Goal: Task Accomplishment & Management: Use online tool/utility

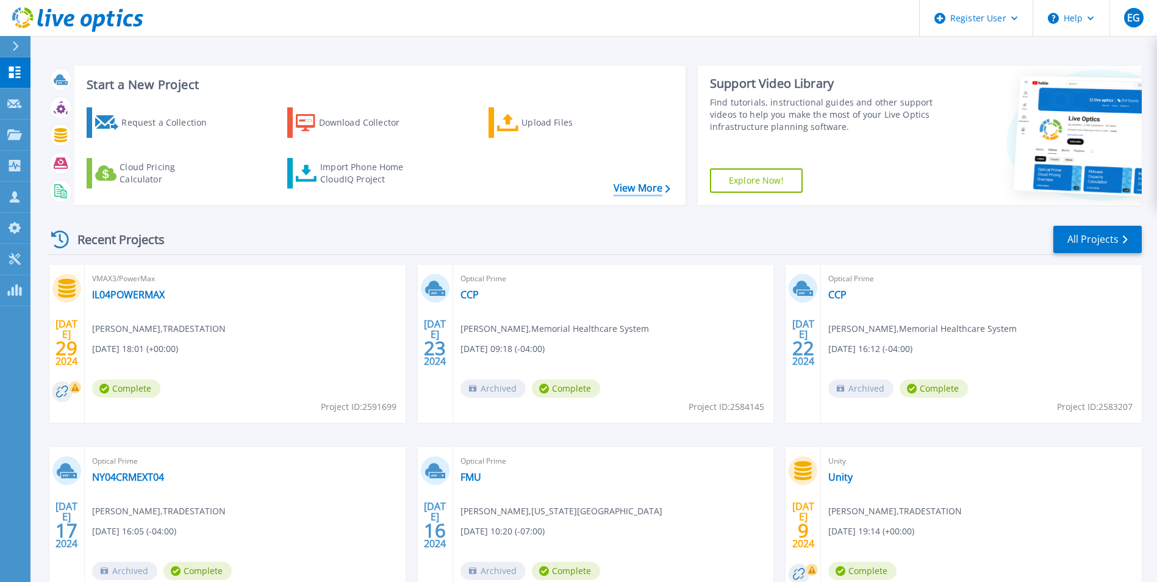
click at [638, 190] on link "View More" at bounding box center [641, 188] width 57 height 12
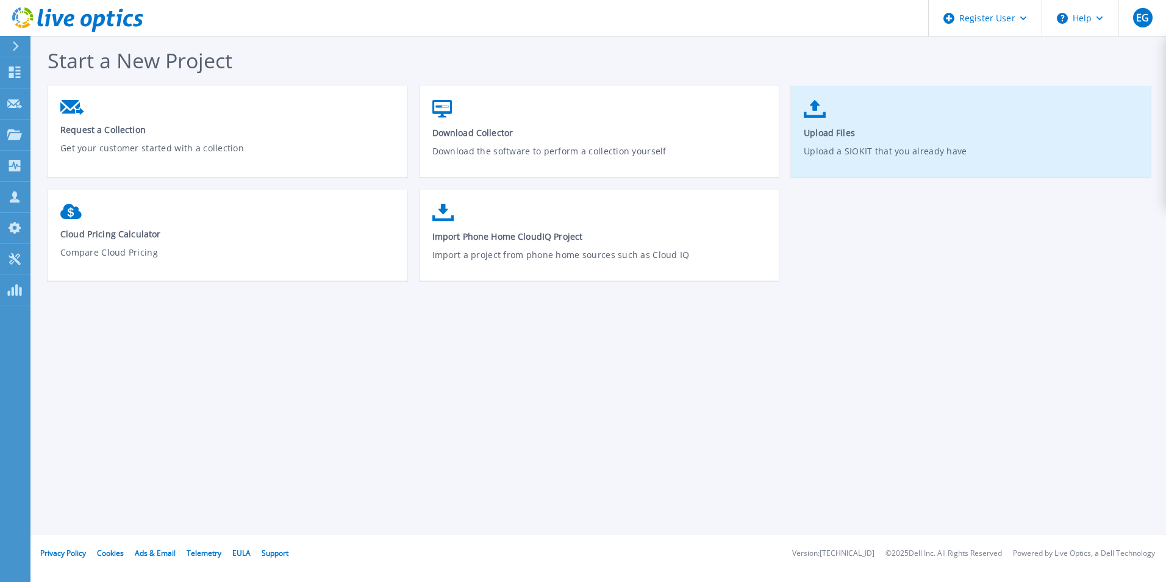
click at [862, 131] on span "Upload Files" at bounding box center [971, 133] width 335 height 12
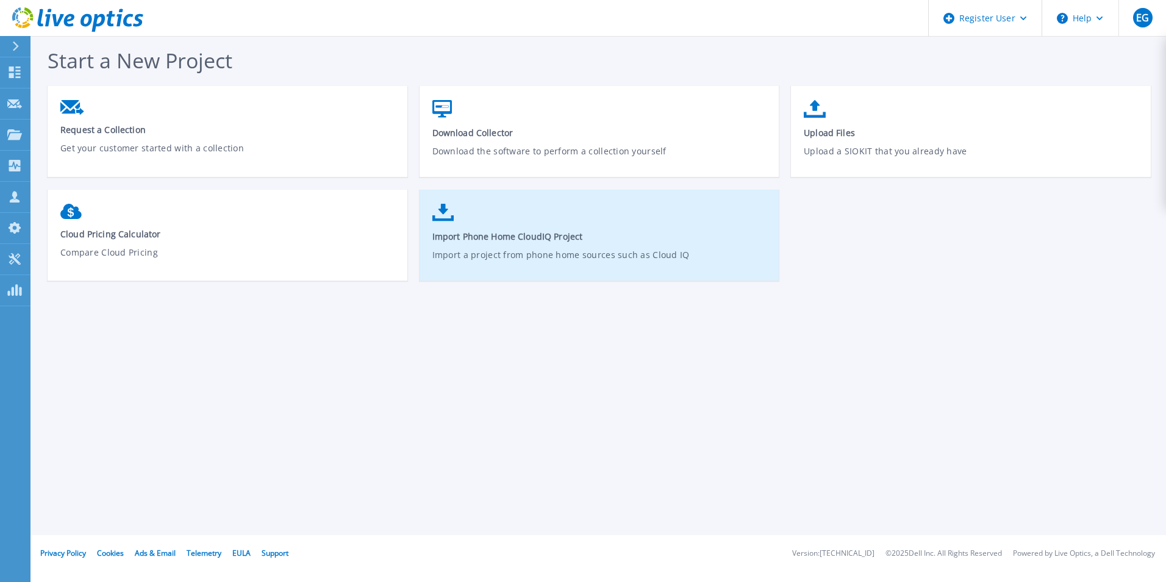
click at [551, 245] on link "Import Phone Home CloudIQ Project Import a project from phone home sources such…" at bounding box center [600, 241] width 360 height 87
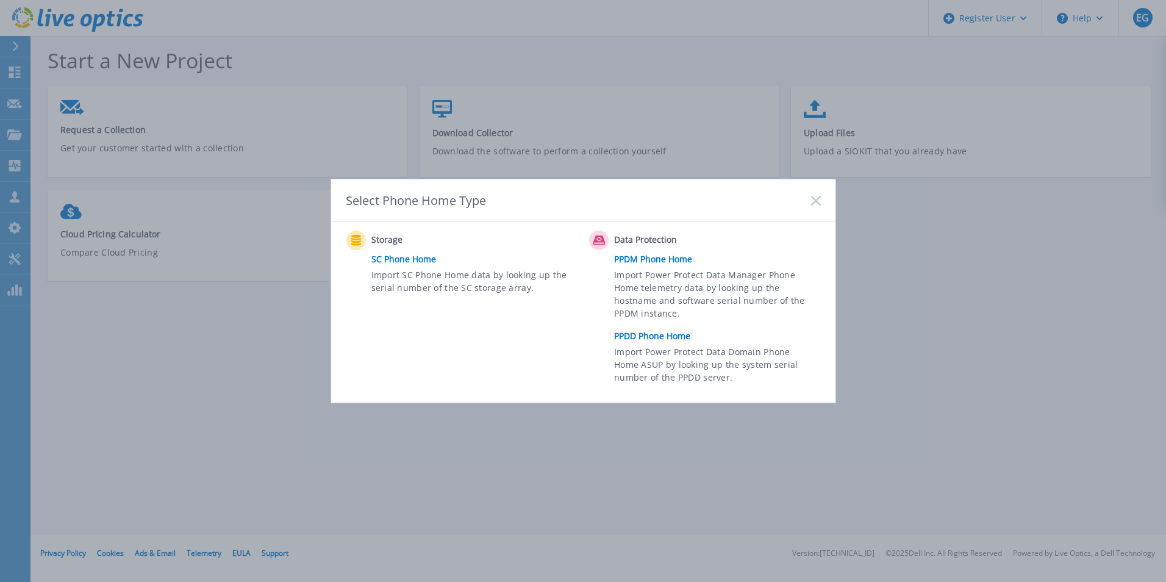
click at [393, 262] on link "SC Phone Home" at bounding box center [477, 259] width 212 height 18
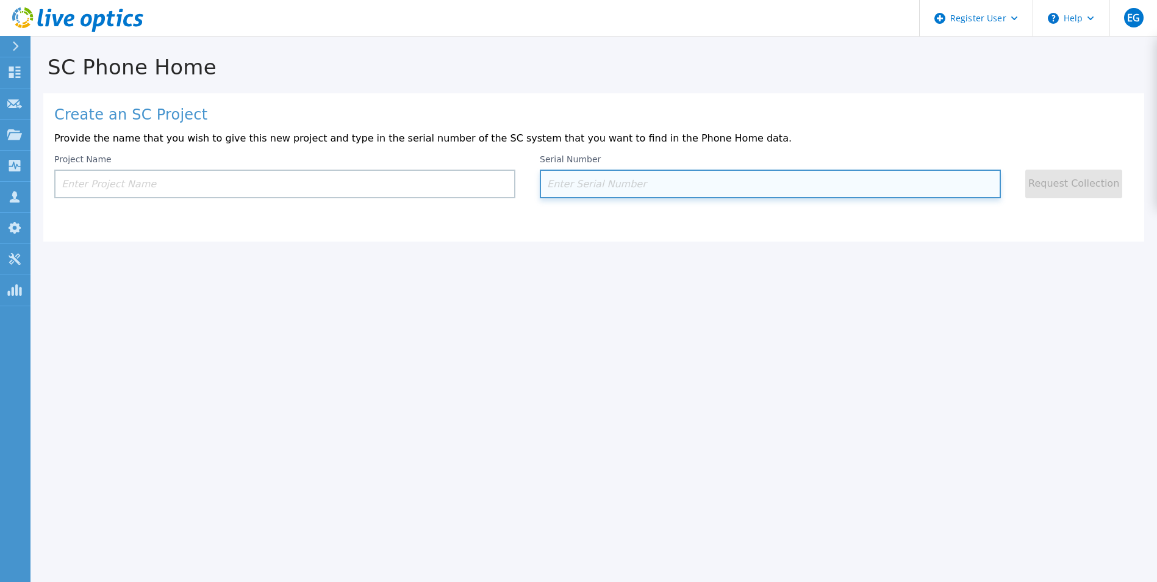
click at [621, 187] on input at bounding box center [770, 184] width 461 height 29
paste input "290244"
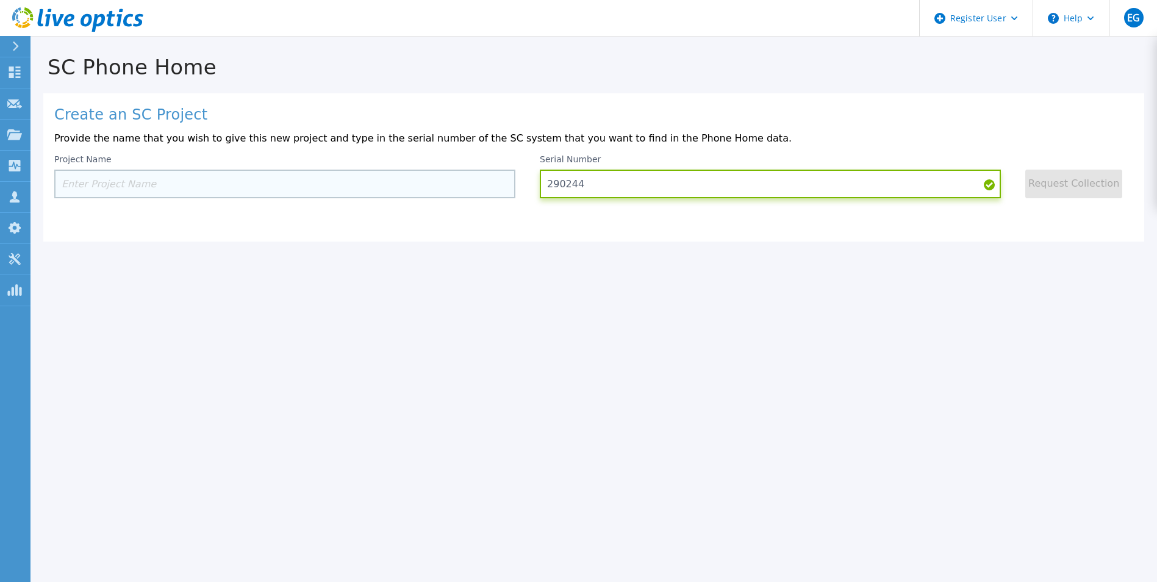
type input "290244"
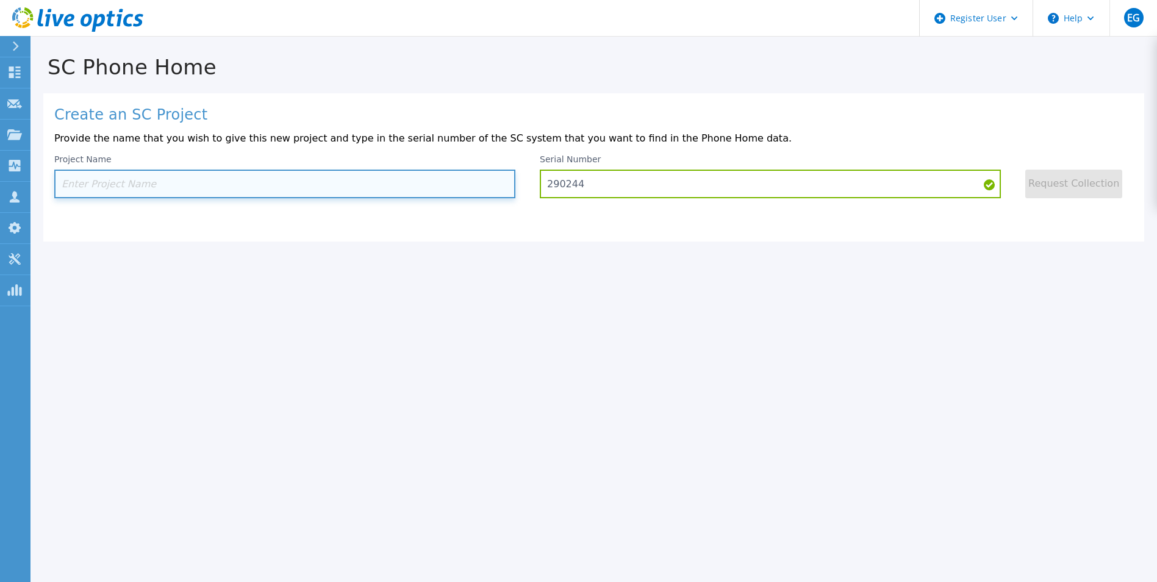
click at [349, 191] on input at bounding box center [284, 184] width 461 height 29
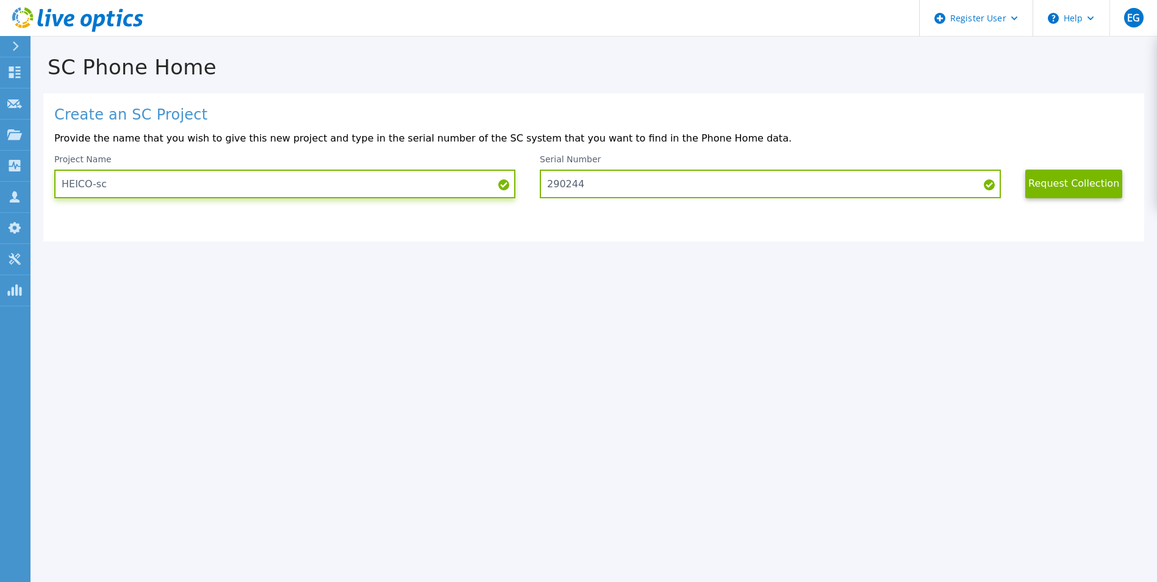
type input "HEICO-sc"
click at [1084, 185] on button "Request Collection" at bounding box center [1073, 184] width 97 height 29
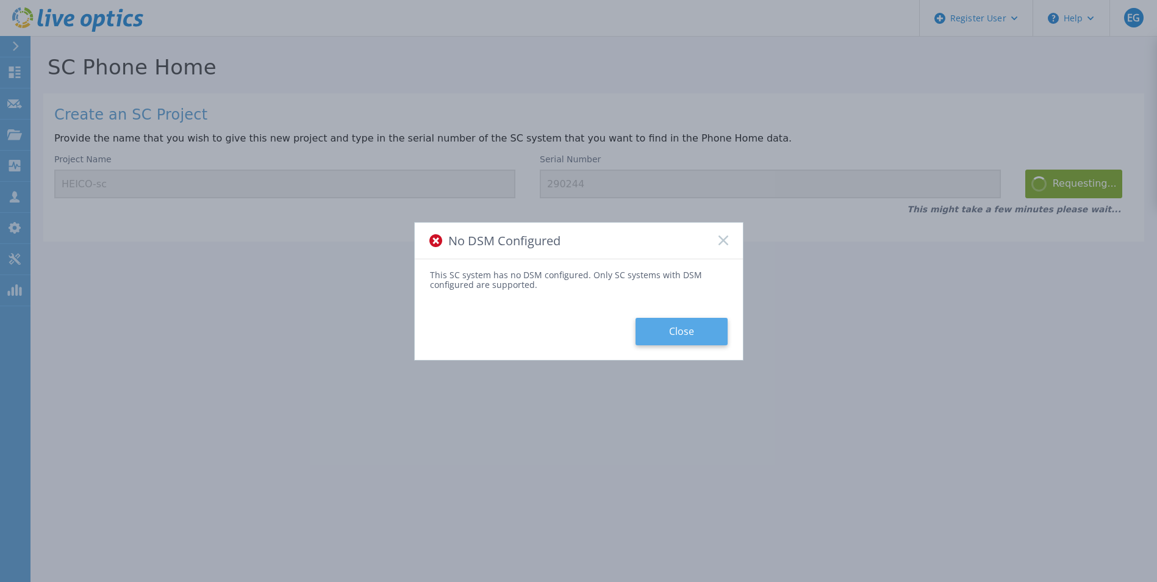
click at [709, 337] on button "Close" at bounding box center [681, 331] width 92 height 27
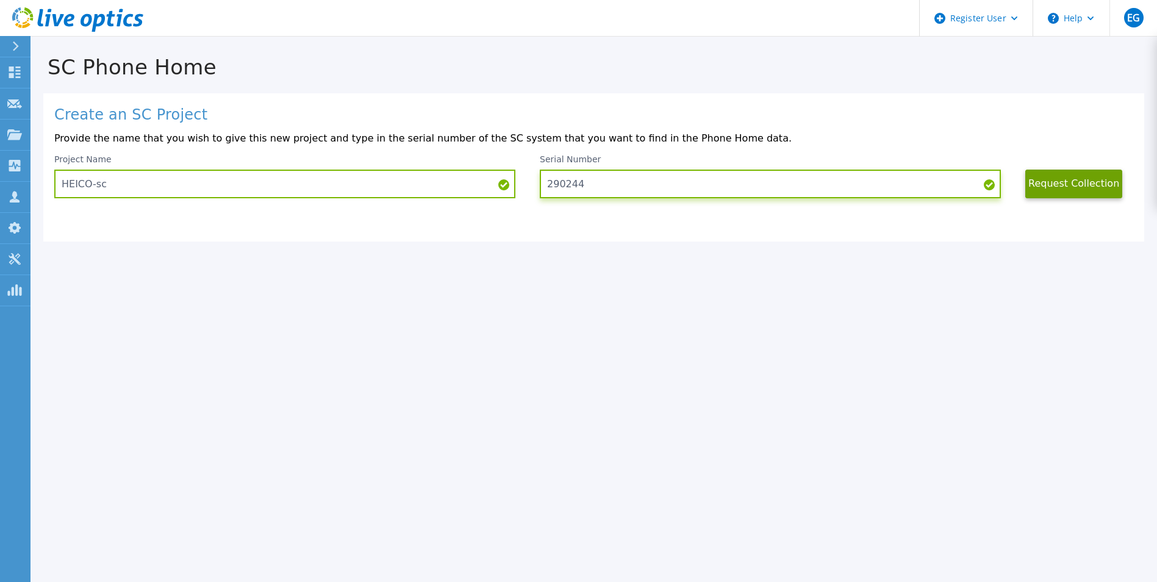
click at [598, 181] on input "290244" at bounding box center [770, 184] width 461 height 29
paste input "5"
type input "290245"
click at [1083, 187] on button "Request Collection" at bounding box center [1073, 184] width 97 height 29
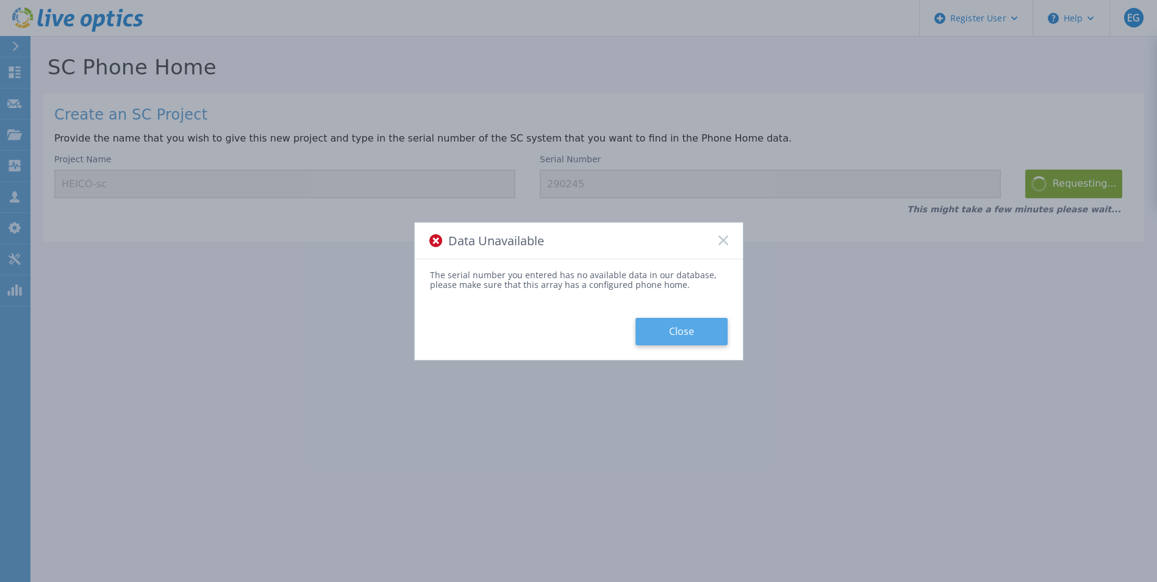
click at [672, 327] on button "Close" at bounding box center [681, 331] width 92 height 27
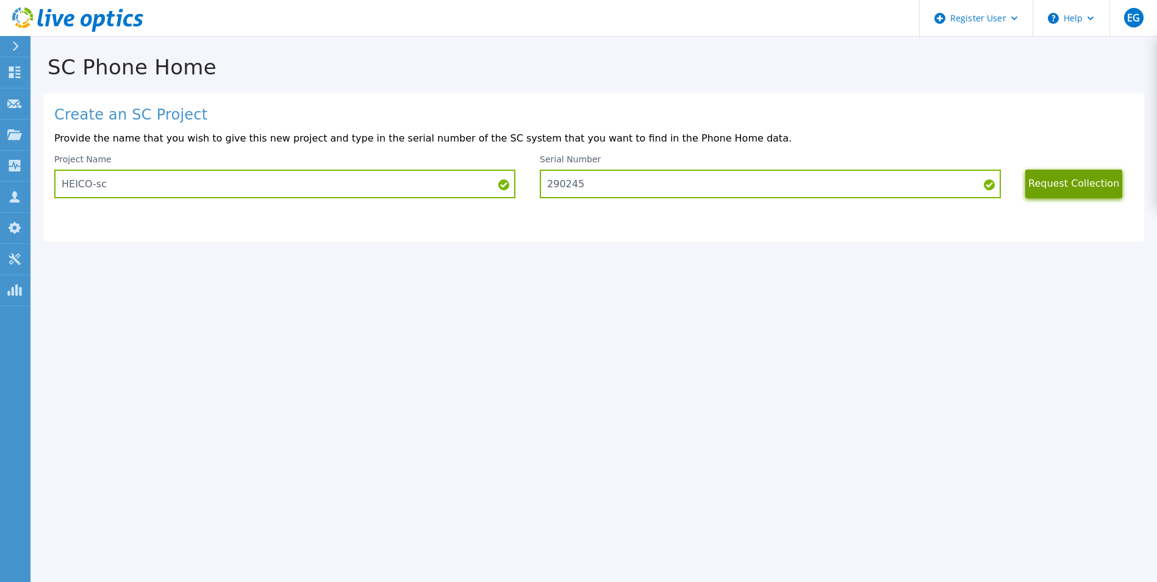
click at [1063, 189] on button "Request Collection" at bounding box center [1073, 184] width 97 height 29
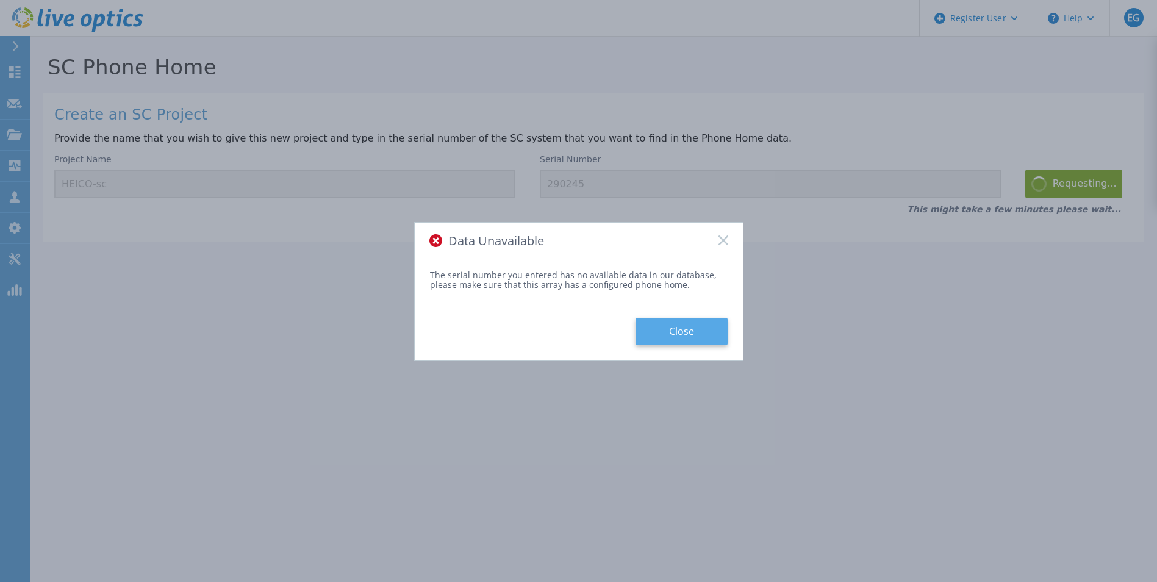
click at [721, 336] on button "Close" at bounding box center [681, 331] width 92 height 27
